Goal: Information Seeking & Learning: Check status

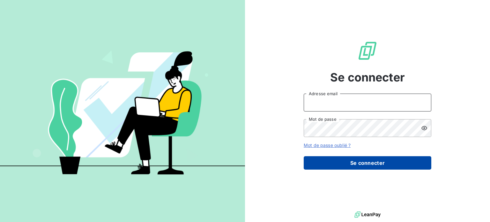
type input "[PERSON_NAME][EMAIL_ADDRESS][PERSON_NAME][DOMAIN_NAME]"
click at [373, 164] on button "Se connecter" at bounding box center [368, 162] width 128 height 13
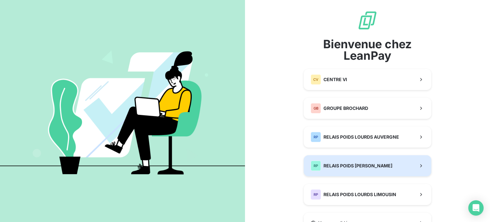
click at [368, 165] on span "RELAIS POIDS [PERSON_NAME]" at bounding box center [357, 165] width 69 height 6
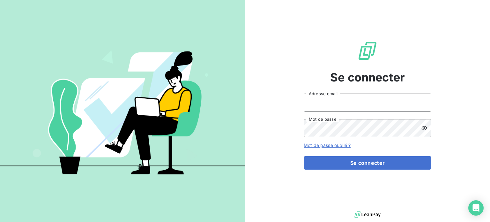
type input "[PERSON_NAME][EMAIL_ADDRESS][PERSON_NAME][DOMAIN_NAME]"
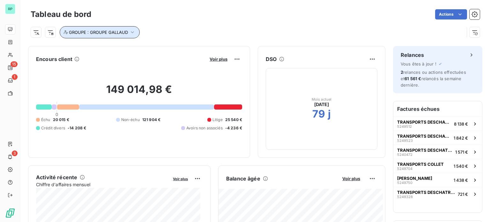
click at [130, 33] on icon "button" at bounding box center [132, 32] width 6 height 6
click at [162, 22] on div "GROUPE : GROUPE GALLAUD" at bounding box center [255, 29] width 449 height 17
click at [157, 34] on div "GROUPE : GROUPE GALLAUD" at bounding box center [247, 32] width 433 height 12
click at [131, 32] on icon "button" at bounding box center [132, 32] width 6 height 6
click at [162, 18] on div "Actions" at bounding box center [289, 14] width 381 height 10
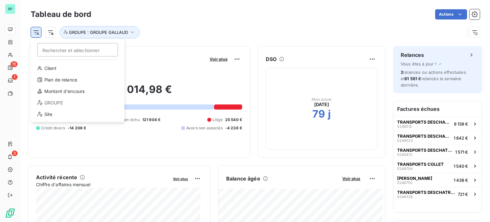
click at [37, 34] on html "RP 15 1 3 Tableau de bord Actions Rechercher et sélectionner Client Plan de rel…" at bounding box center [245, 111] width 490 height 222
click at [51, 32] on html "RP 15 1 3 Tableau de bord Actions Rechercher et sélectionner Client Plan de rel…" at bounding box center [245, 111] width 490 height 222
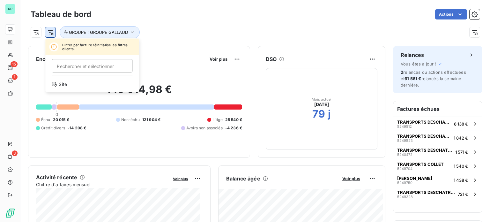
click at [51, 32] on html "RP 15 1 3 Tableau de bord Actions Filtrer par facture réinitialise les filtres …" at bounding box center [245, 111] width 490 height 222
click at [168, 8] on html "RP 15 1 3 Tableau de bord Actions Filtrer par facture réinitialise les filtres …" at bounding box center [245, 111] width 490 height 222
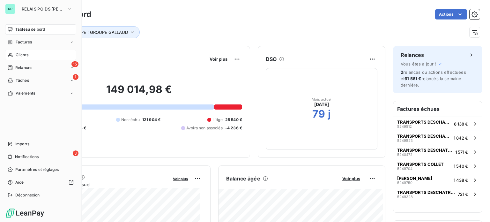
click at [26, 55] on span "Clients" at bounding box center [22, 55] width 13 height 6
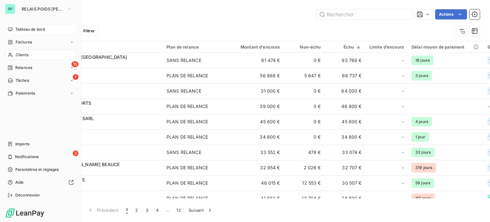
click at [34, 28] on span "Tableau de bord" at bounding box center [30, 29] width 30 height 6
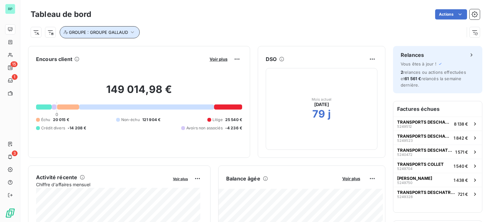
click at [133, 31] on icon "button" at bounding box center [132, 32] width 6 height 6
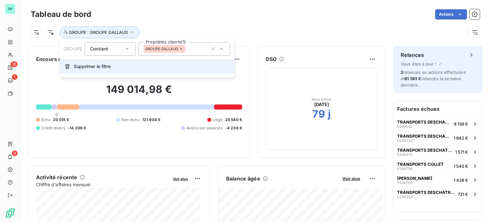
click at [92, 68] on span "Supprimer le filtre" at bounding box center [92, 66] width 37 height 6
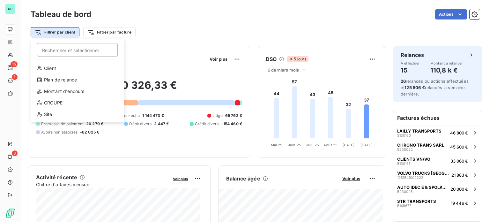
click at [64, 30] on html "RP 15 1 3 Tableau de bord Actions Filtrer par client Rechercher et sélectionner…" at bounding box center [245, 111] width 490 height 222
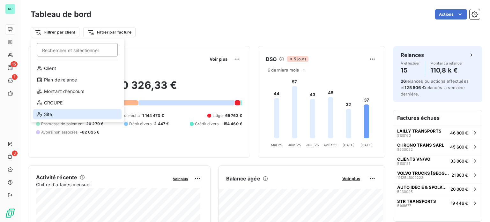
click at [50, 115] on div "Site" at bounding box center [77, 114] width 88 height 10
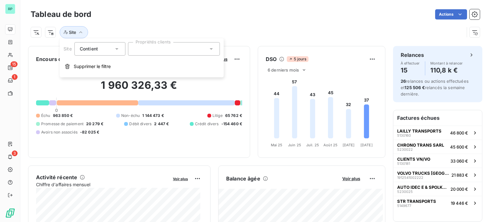
click at [191, 48] on div at bounding box center [174, 48] width 92 height 13
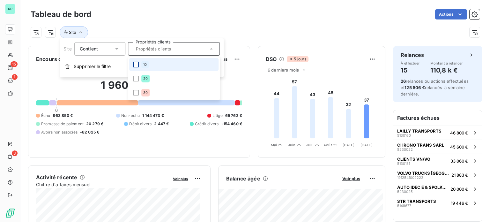
click at [137, 66] on div at bounding box center [136, 65] width 6 height 6
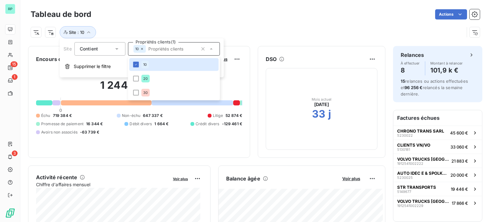
click at [263, 16] on div "Actions" at bounding box center [289, 14] width 381 height 10
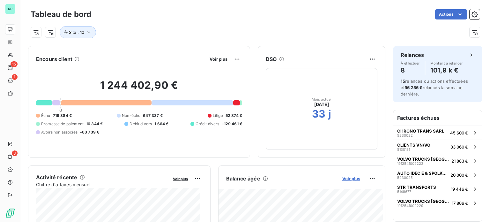
click at [345, 177] on span "Voir plus" at bounding box center [351, 178] width 18 height 5
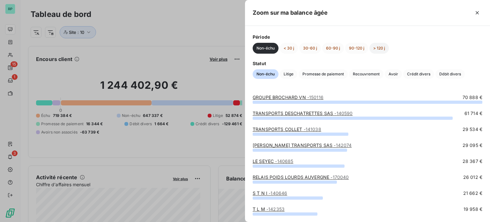
click at [382, 47] on button "> 120 j" at bounding box center [378, 48] width 19 height 11
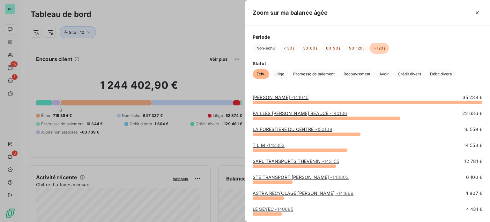
click at [362, 100] on div at bounding box center [368, 101] width 230 height 3
click at [304, 94] on span "- 141045" at bounding box center [299, 96] width 17 height 5
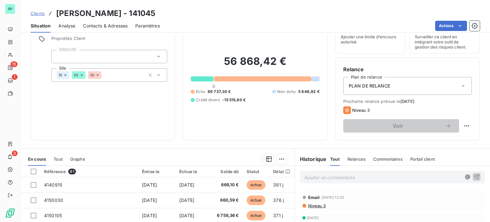
scroll to position [20, 0]
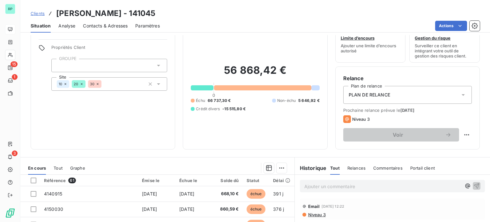
click at [97, 84] on icon at bounding box center [98, 84] width 4 height 4
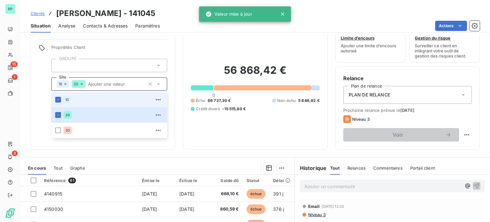
click at [81, 84] on icon at bounding box center [82, 84] width 4 height 4
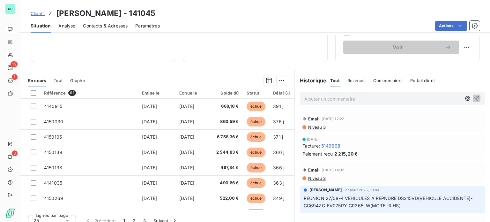
scroll to position [115, 0]
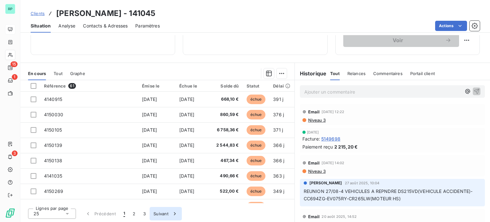
click at [142, 211] on button "3" at bounding box center [144, 213] width 10 height 13
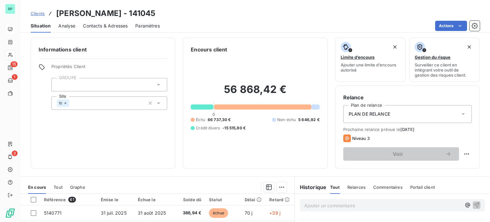
scroll to position [0, 0]
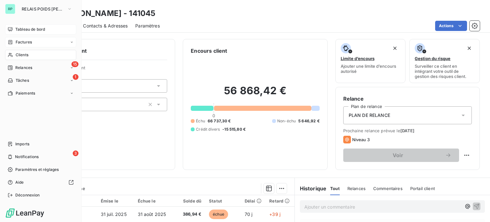
click at [21, 42] on span "Factures" at bounding box center [24, 42] width 16 height 6
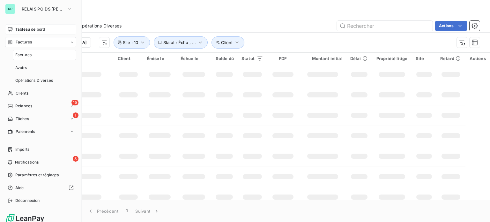
click at [25, 40] on span "Factures" at bounding box center [24, 42] width 16 height 6
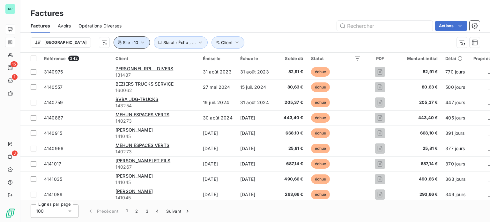
click at [139, 40] on icon "button" at bounding box center [142, 42] width 6 height 6
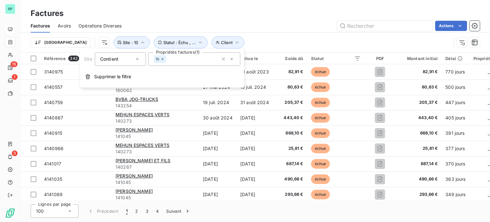
click at [231, 35] on div "Trier Client Statut : Échu , ... Site : 10" at bounding box center [255, 43] width 449 height 20
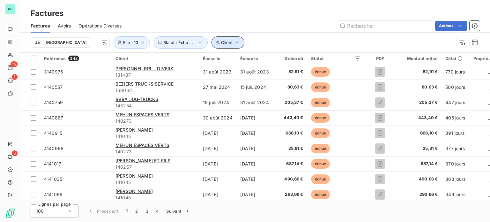
click at [234, 42] on icon "button" at bounding box center [237, 42] width 6 height 6
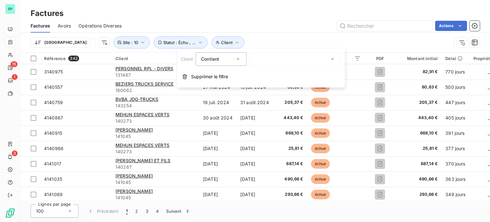
click at [238, 60] on icon at bounding box center [238, 59] width 6 height 6
click at [255, 46] on div "Trier Client Statut : Échu , ... Site : 10" at bounding box center [241, 42] width 421 height 12
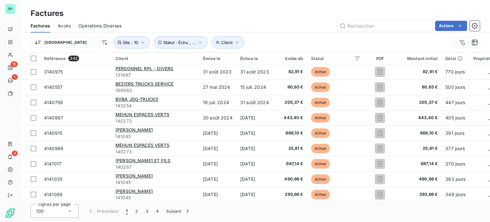
click at [256, 32] on div "Factures Avoirs Opérations Diverses Actions" at bounding box center [254, 25] width 469 height 13
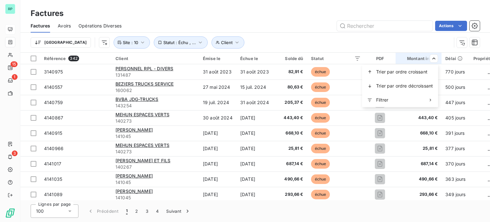
click at [404, 42] on html "RP 15 1 3 Factures Factures Avoirs Opérations Diverses Actions Trier Client Sta…" at bounding box center [245, 111] width 490 height 222
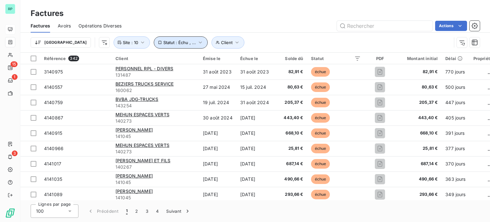
click at [197, 43] on icon "button" at bounding box center [200, 42] width 6 height 6
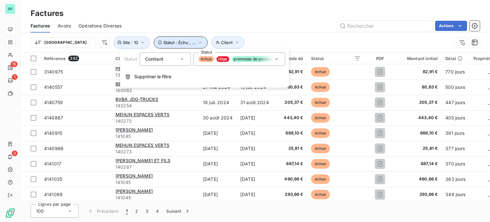
click at [197, 43] on icon "button" at bounding box center [200, 42] width 6 height 6
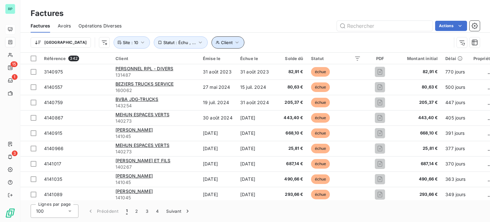
click at [234, 40] on icon "button" at bounding box center [237, 42] width 6 height 6
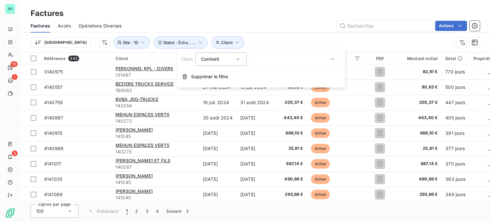
click at [308, 54] on div at bounding box center [295, 58] width 92 height 13
click at [338, 200] on div "Lignes par page 100 Précédent 1 2 3 4 Suivant" at bounding box center [254, 211] width 469 height 22
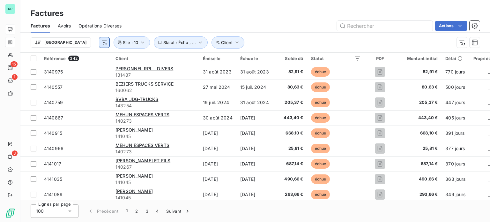
click at [72, 42] on html "RP 15 1 3 Factures Factures Avoirs Opérations Diverses Actions Trier Client Sta…" at bounding box center [245, 111] width 490 height 222
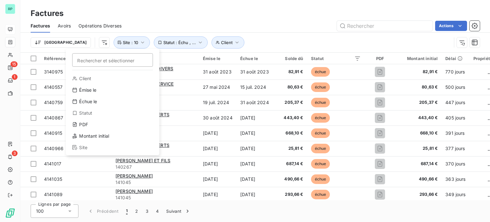
click at [50, 40] on html "RP 15 1 3 Factures Factures Avoirs Opérations Diverses Actions Trier Rechercher…" at bounding box center [245, 111] width 490 height 222
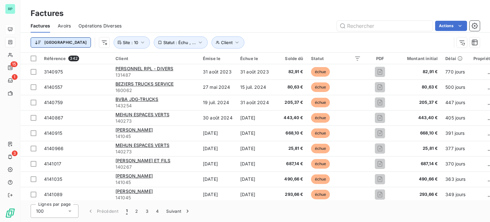
click at [38, 42] on html "RP 15 1 3 Factures Factures Avoirs Opérations Diverses Actions Trier Client Sta…" at bounding box center [245, 111] width 490 height 222
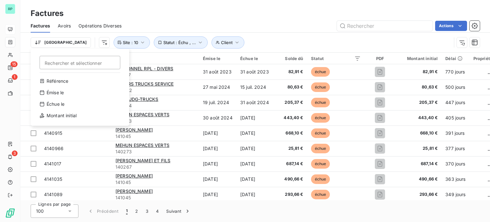
click at [259, 31] on html "RP 15 1 3 Factures Factures Avoirs Opérations Diverses Actions Trier Rechercher…" at bounding box center [245, 111] width 490 height 222
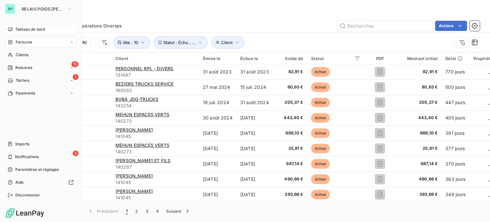
click at [21, 28] on span "Tableau de bord" at bounding box center [30, 29] width 30 height 6
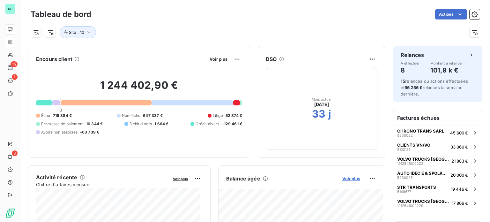
click at [349, 178] on span "Voir plus" at bounding box center [351, 178] width 18 height 5
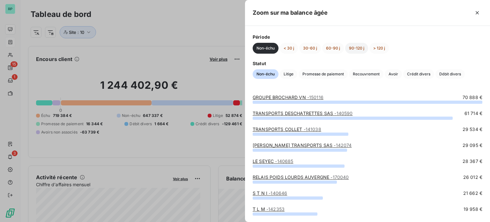
click at [364, 47] on button "90-120 j" at bounding box center [356, 48] width 23 height 11
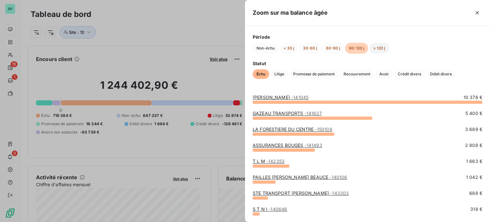
click at [375, 45] on button "> 120 j" at bounding box center [378, 48] width 19 height 11
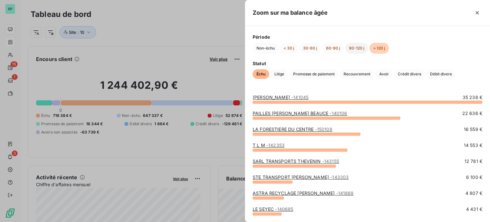
click at [361, 48] on button "90-120 j" at bounding box center [356, 48] width 23 height 11
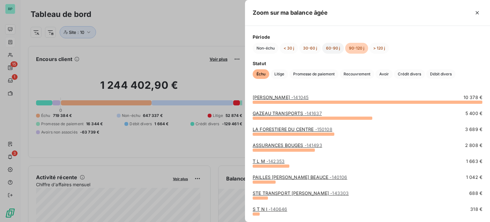
click at [324, 45] on button "60-90 j" at bounding box center [333, 48] width 22 height 11
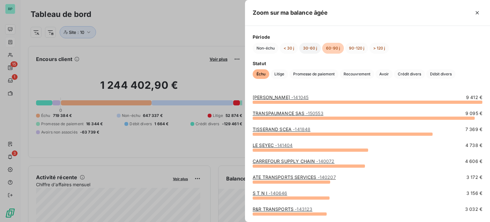
click at [307, 51] on button "30-60 j" at bounding box center [310, 48] width 22 height 11
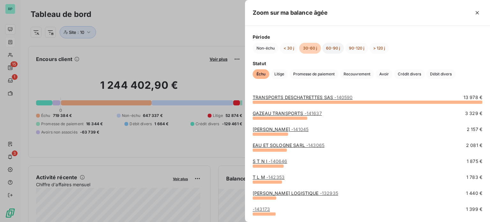
click at [337, 48] on button "60-90 j" at bounding box center [333, 48] width 22 height 11
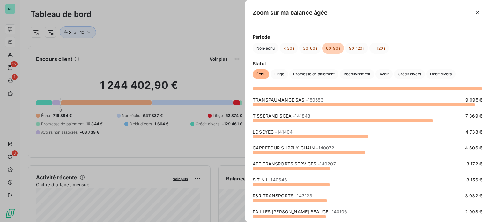
scroll to position [10, 0]
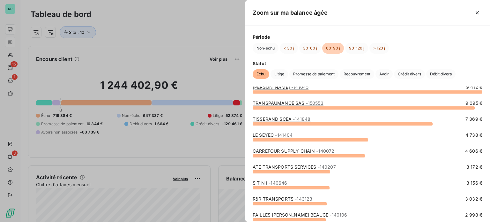
click at [191, 23] on div at bounding box center [245, 111] width 490 height 222
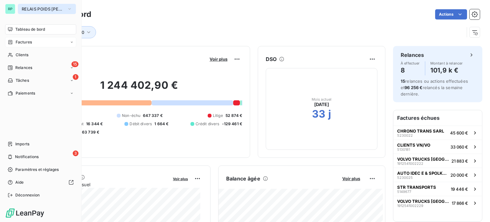
click at [24, 9] on span "RELAIS POIDS [PERSON_NAME]" at bounding box center [43, 8] width 43 height 5
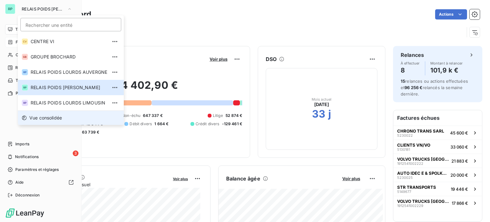
click at [55, 120] on span "Vue consolidée" at bounding box center [45, 117] width 33 height 6
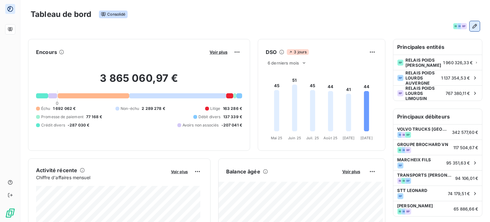
click at [471, 25] on icon "button" at bounding box center [474, 26] width 6 height 6
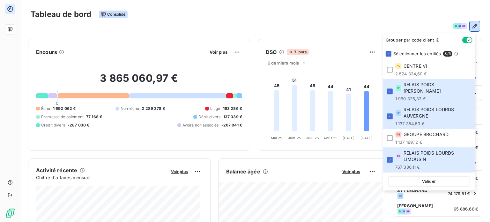
click at [365, 16] on div "Tableau de bord Consolidé" at bounding box center [255, 14] width 449 height 13
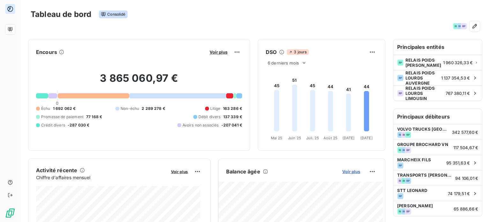
click at [344, 170] on span "Voir plus" at bounding box center [351, 171] width 18 height 5
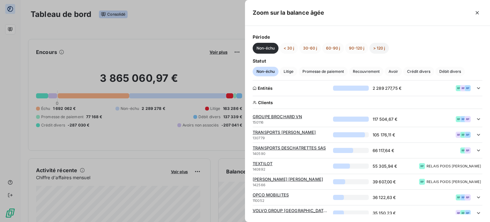
click at [380, 49] on button "> 120 j" at bounding box center [378, 48] width 19 height 11
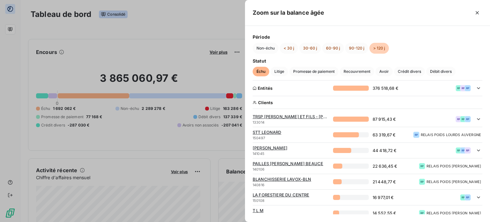
click at [223, 35] on div at bounding box center [245, 111] width 490 height 222
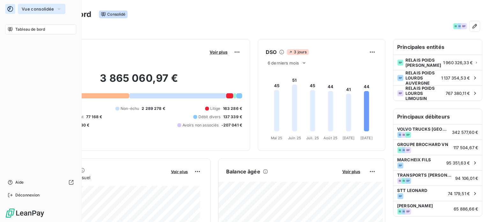
click at [37, 8] on span "Vue consolidée" at bounding box center [38, 8] width 32 height 5
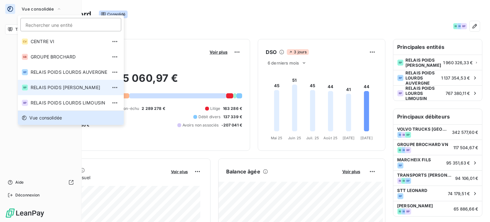
click at [58, 83] on li "RP RELAIS POIDS LOURDS BERRY" at bounding box center [71, 87] width 106 height 15
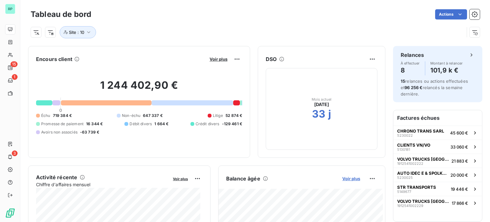
click at [346, 179] on span "Voir plus" at bounding box center [351, 178] width 18 height 5
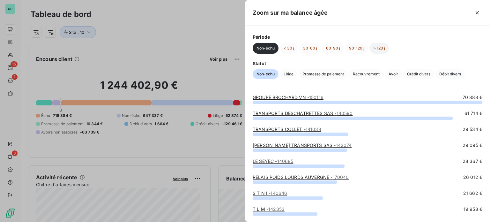
click at [377, 45] on button "> 120 j" at bounding box center [378, 48] width 19 height 11
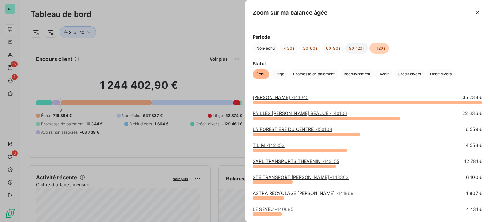
click at [356, 47] on button "90-120 j" at bounding box center [356, 48] width 23 height 11
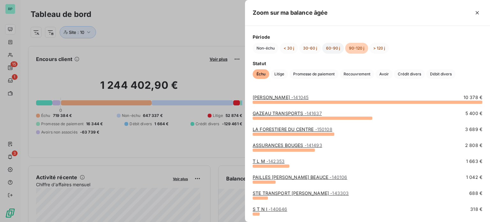
click at [338, 47] on button "60-90 j" at bounding box center [333, 48] width 22 height 11
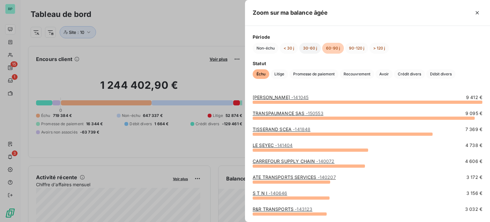
click at [310, 50] on button "30-60 j" at bounding box center [310, 48] width 22 height 11
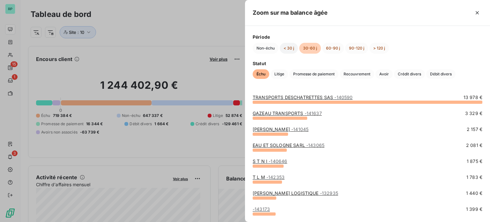
click at [289, 49] on button "< 30 j" at bounding box center [289, 48] width 18 height 11
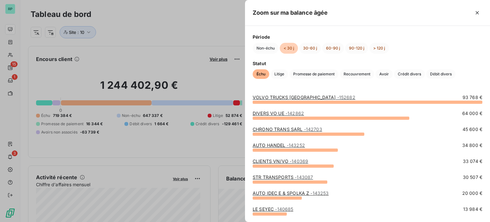
click at [209, 40] on div at bounding box center [245, 111] width 490 height 222
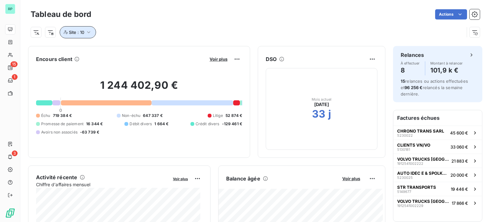
click at [89, 32] on icon "button" at bounding box center [88, 32] width 3 height 2
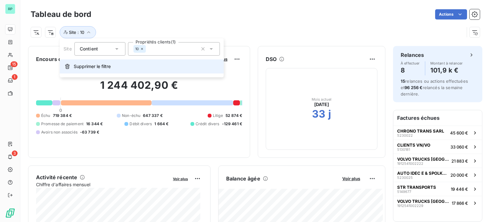
click at [85, 68] on span "Supprimer le filtre" at bounding box center [92, 66] width 37 height 6
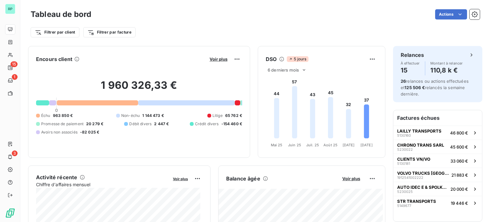
click at [279, 59] on icon at bounding box center [281, 58] width 5 height 5
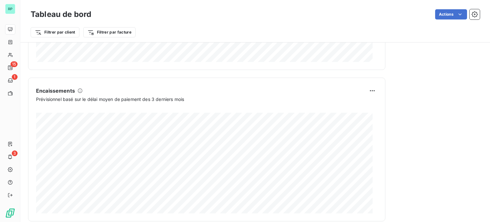
scroll to position [400, 0]
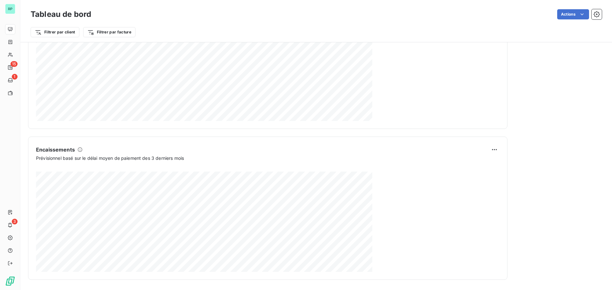
scroll to position [331, 0]
click at [465, 17] on div "Actions" at bounding box center [350, 14] width 503 height 10
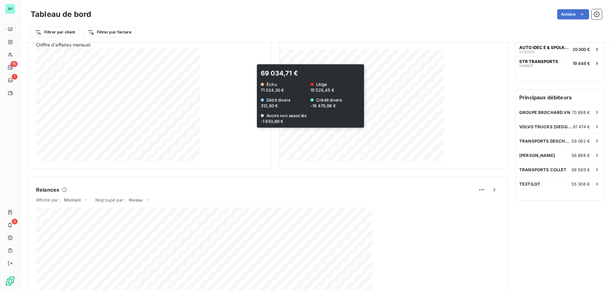
scroll to position [0, 0]
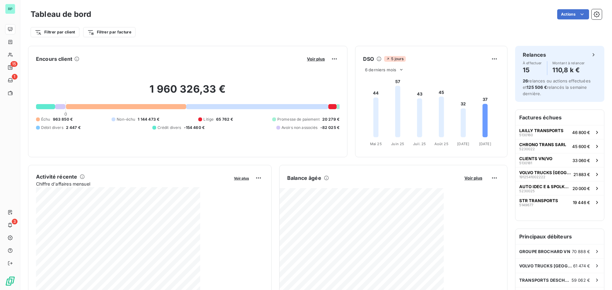
click at [270, 17] on div "Actions" at bounding box center [350, 14] width 503 height 10
